Goal: Task Accomplishment & Management: Manage account settings

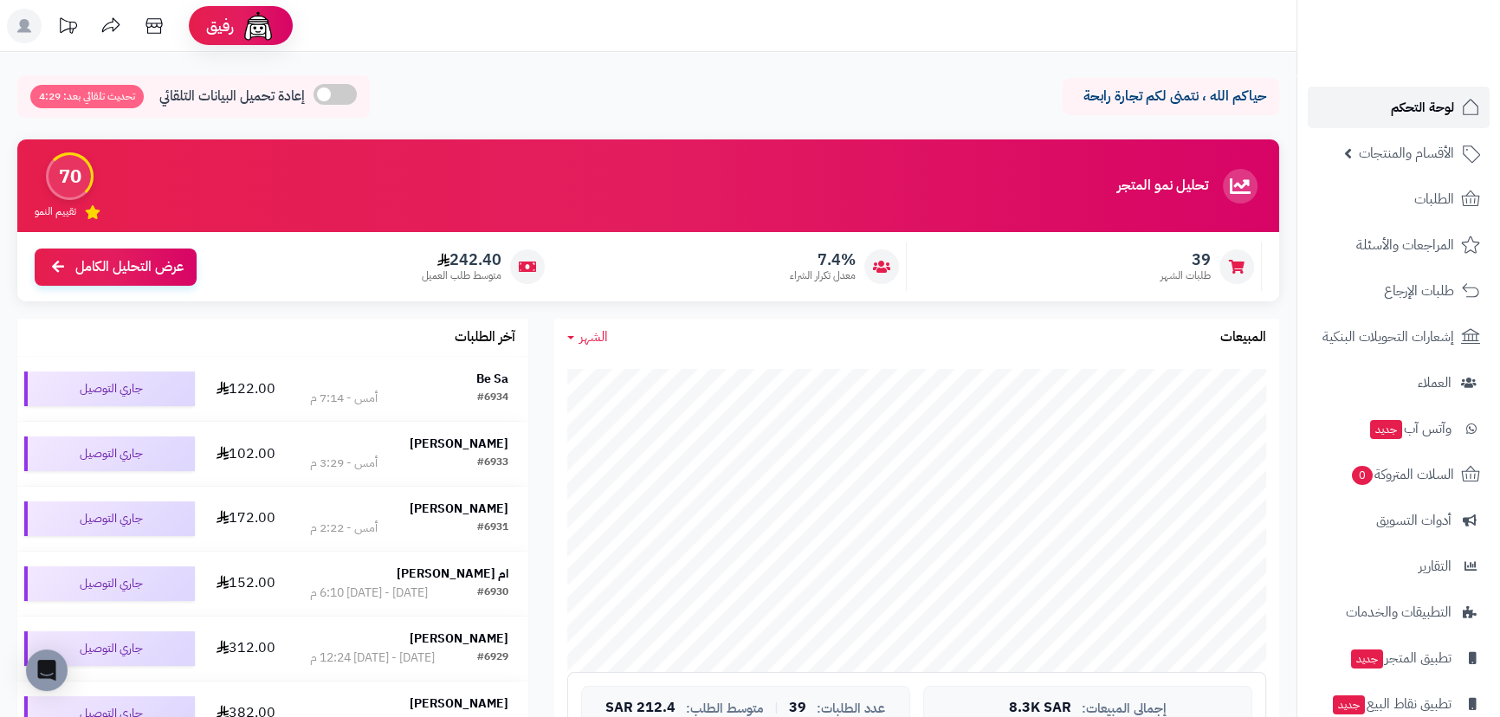
click at [1412, 110] on span "لوحة التحكم" at bounding box center [1422, 107] width 63 height 24
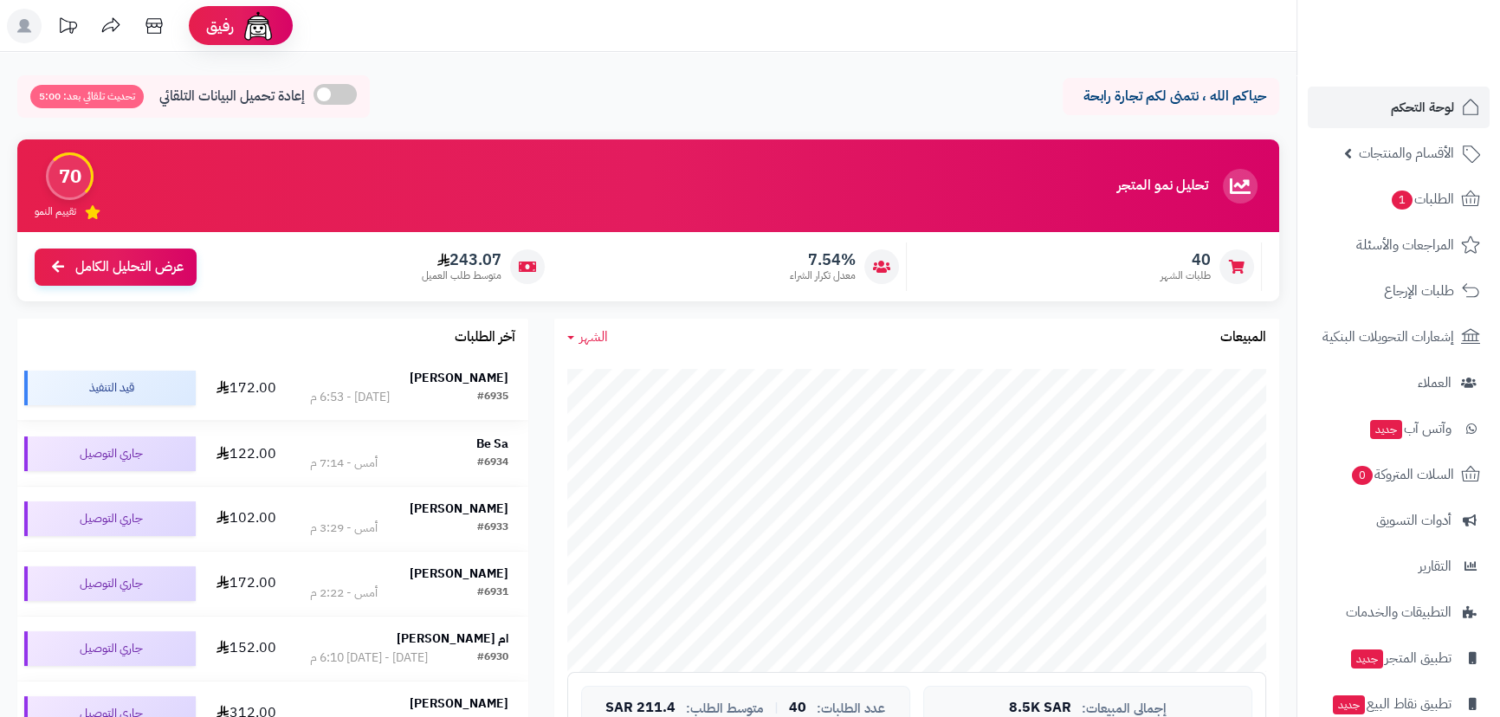
click at [468, 378] on strong "[PERSON_NAME]" at bounding box center [459, 378] width 99 height 18
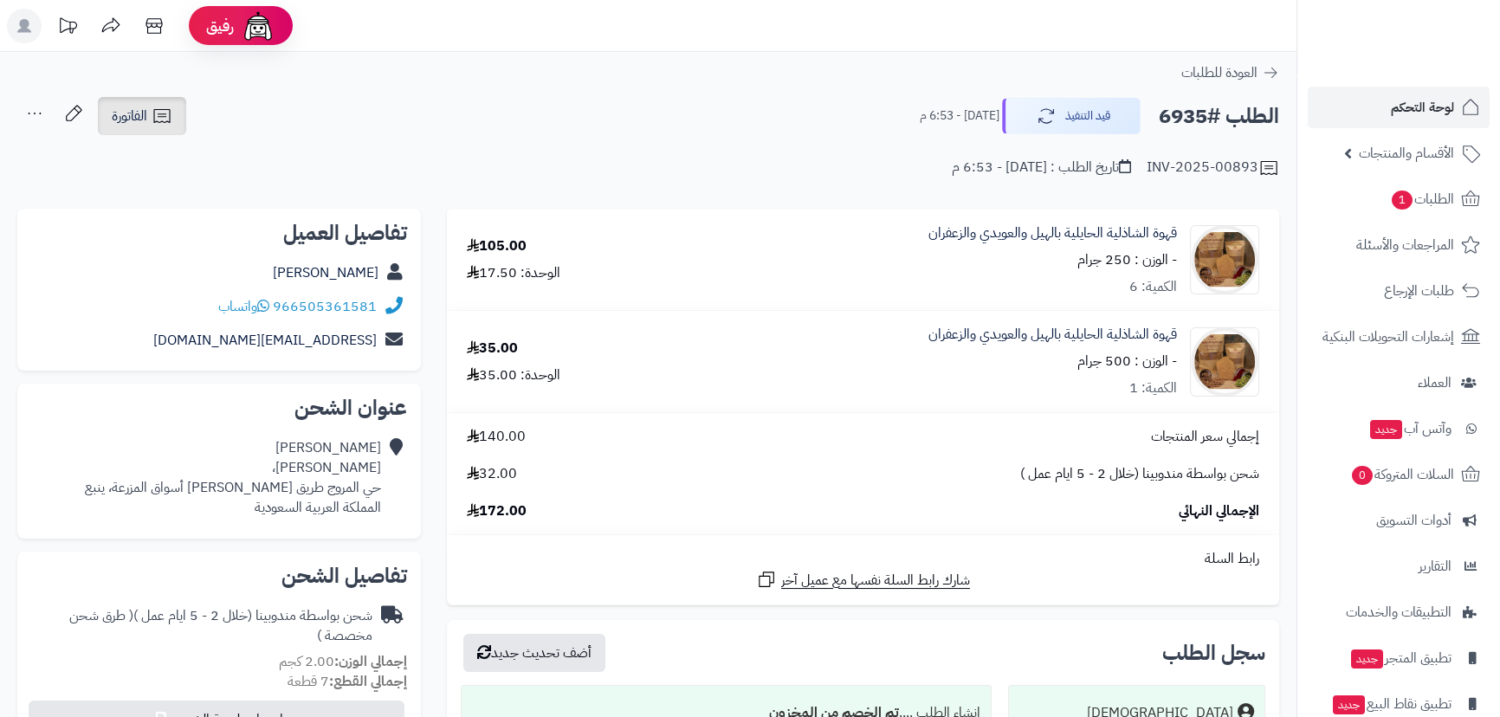
click at [136, 115] on span "الفاتورة" at bounding box center [130, 116] width 36 height 21
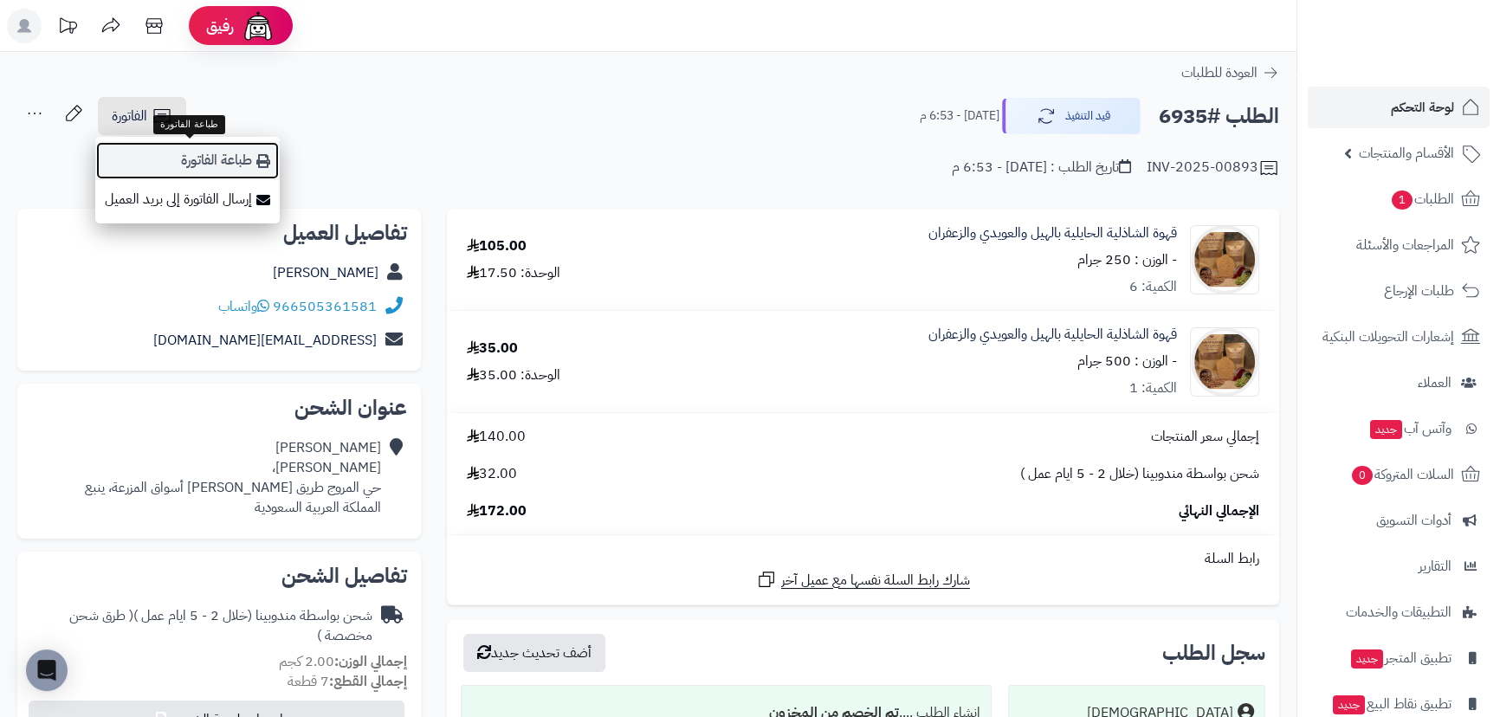
click at [210, 151] on link "طباعة الفاتورة" at bounding box center [187, 160] width 185 height 39
